Goal: Information Seeking & Learning: Learn about a topic

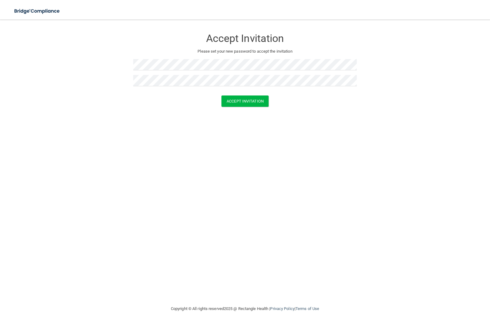
click at [250, 103] on button "Accept Invitation" at bounding box center [244, 101] width 47 height 11
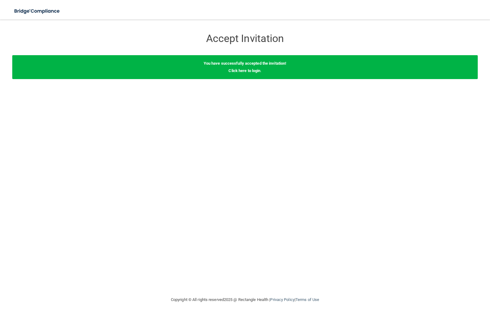
click at [248, 72] on link "Click here to login" at bounding box center [244, 70] width 32 height 5
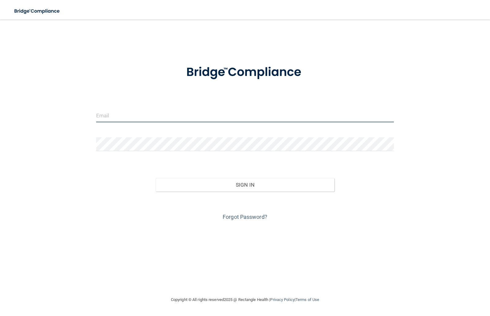
click at [112, 113] on input "email" at bounding box center [245, 115] width 298 height 14
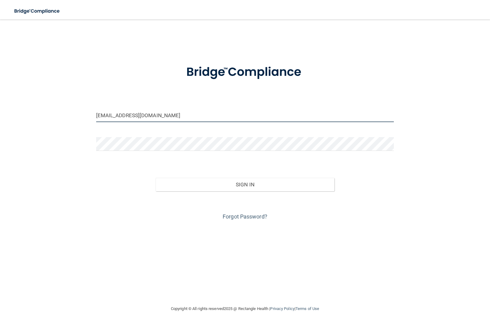
type input "[EMAIL_ADDRESS][DOMAIN_NAME]"
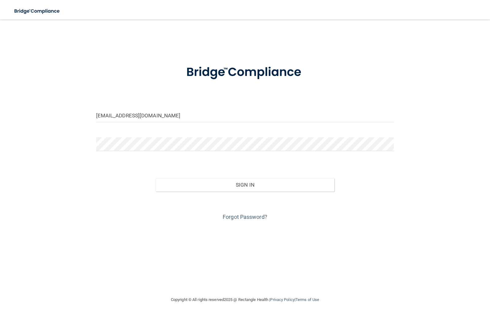
click at [273, 185] on button "Sign In" at bounding box center [245, 184] width 179 height 13
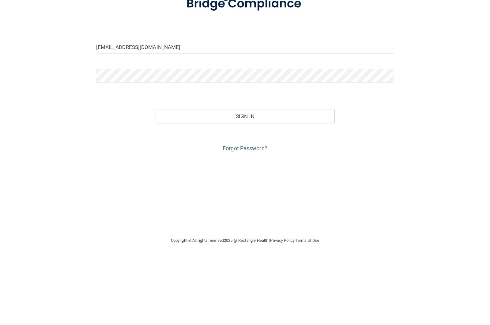
click at [273, 178] on button "Sign In" at bounding box center [245, 184] width 179 height 13
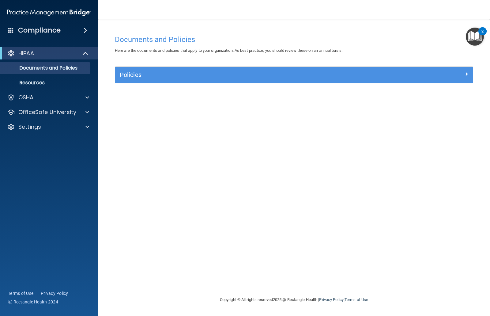
click at [284, 76] on h5 "Policies" at bounding box center [249, 74] width 259 height 7
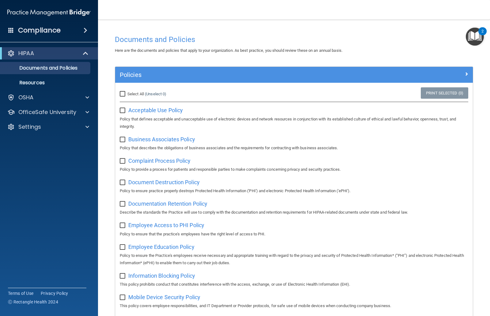
click at [170, 109] on span "Acceptable Use Policy" at bounding box center [155, 110] width 55 height 6
click at [476, 33] on img "Open Resource Center, 2 new notifications" at bounding box center [475, 37] width 18 height 18
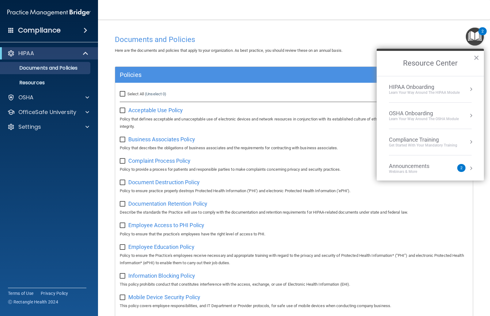
click at [451, 168] on div "Announcements Webinars & More" at bounding box center [421, 169] width 65 height 12
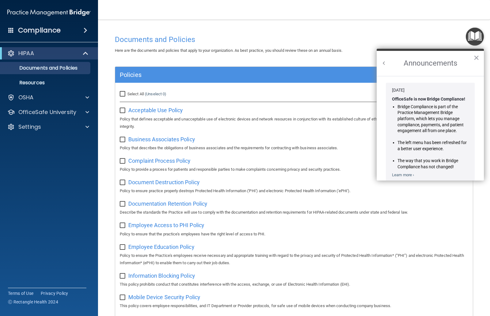
click at [476, 62] on button "×" at bounding box center [476, 58] width 6 height 10
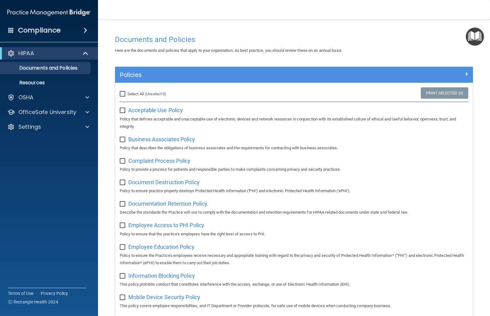
click at [80, 101] on div at bounding box center [86, 97] width 15 height 7
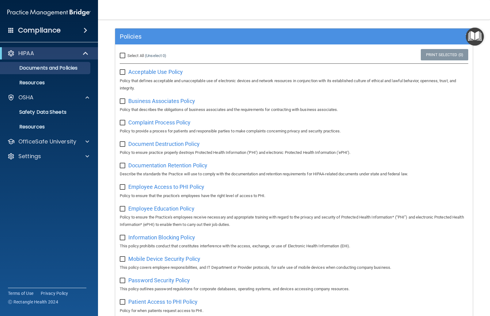
scroll to position [39, 0]
click at [181, 102] on span "Business Associates Policy" at bounding box center [161, 100] width 67 height 6
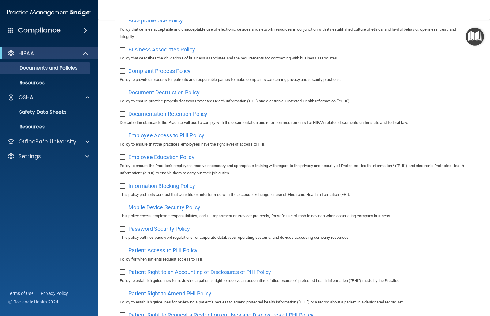
scroll to position [92, 0]
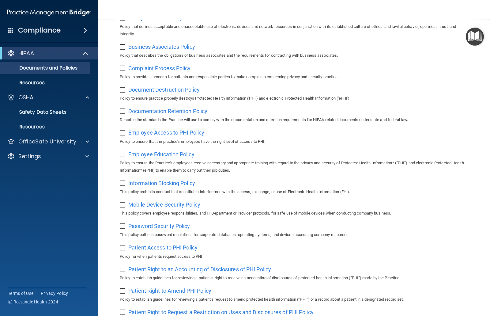
click at [32, 78] on link "Resources" at bounding box center [42, 83] width 96 height 12
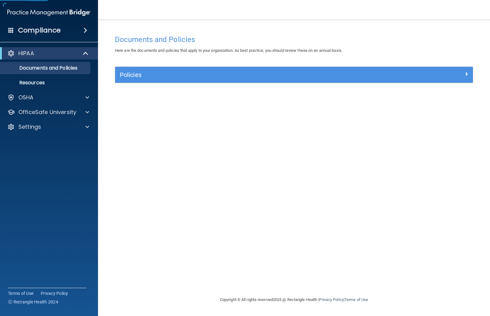
click at [454, 75] on div at bounding box center [427, 73] width 89 height 7
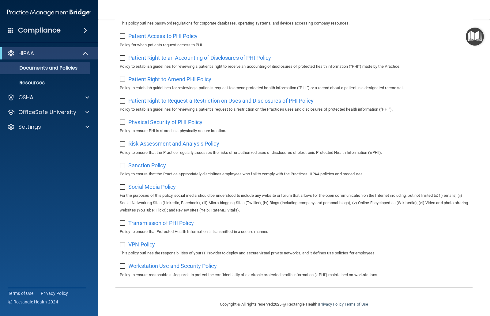
scroll to position [303, 0]
click at [162, 263] on span "Workstation Use and Security Policy" at bounding box center [172, 266] width 88 height 6
click at [86, 113] on span at bounding box center [87, 111] width 4 height 7
click at [68, 130] on link "HIPAA Training" at bounding box center [42, 127] width 96 height 12
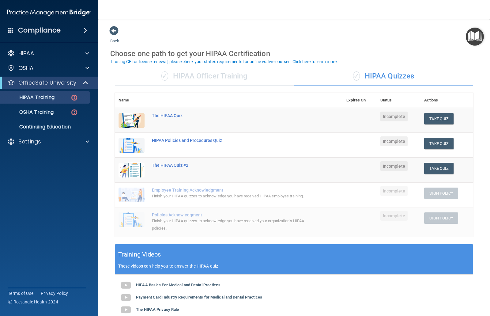
click at [235, 77] on div "✓ HIPAA Officer Training" at bounding box center [204, 76] width 179 height 18
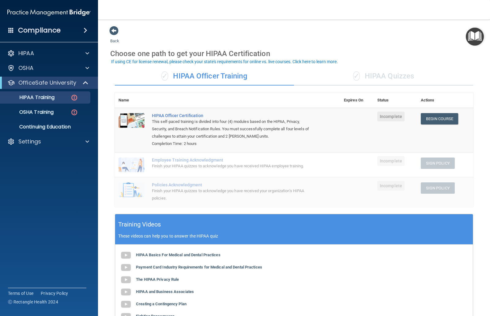
click at [437, 115] on link "Begin Course" at bounding box center [439, 118] width 37 height 11
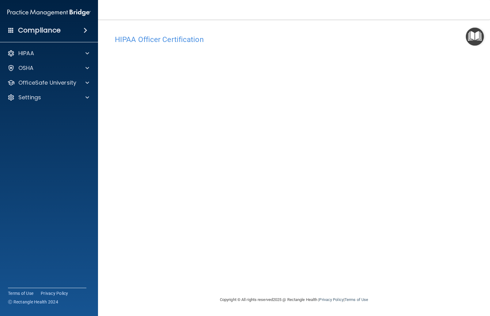
click at [407, 44] on div "HIPAA Officer Certification" at bounding box center [293, 39] width 367 height 15
click at [464, 256] on div "HIPAA Officer Certification This course doesn’t expire until . Are you sure you…" at bounding box center [293, 164] width 367 height 264
click at [480, 238] on main "HIPAA Officer Certification This course doesn’t expire until . Are you sure you…" at bounding box center [294, 168] width 392 height 296
click at [468, 246] on div "HIPAA Officer Certification This course doesn’t expire until . Are you sure you…" at bounding box center [293, 164] width 367 height 264
click at [408, 41] on h4 "HIPAA Officer Certification" at bounding box center [294, 40] width 358 height 8
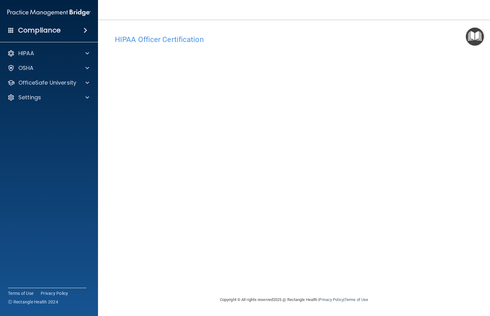
click at [474, 232] on div "HIPAA Officer Certification This course doesn’t expire until . Are you sure you…" at bounding box center [293, 164] width 367 height 264
